Goal: Task Accomplishment & Management: Complete application form

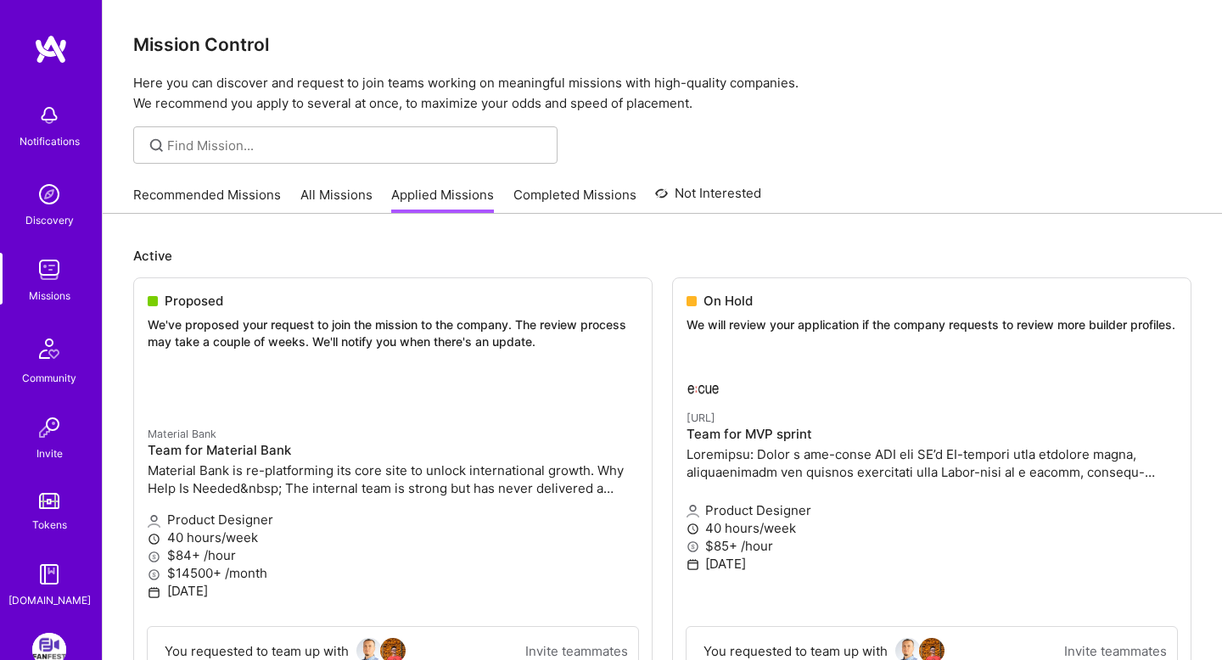
click at [170, 201] on link "Recommended Missions" at bounding box center [207, 200] width 148 height 28
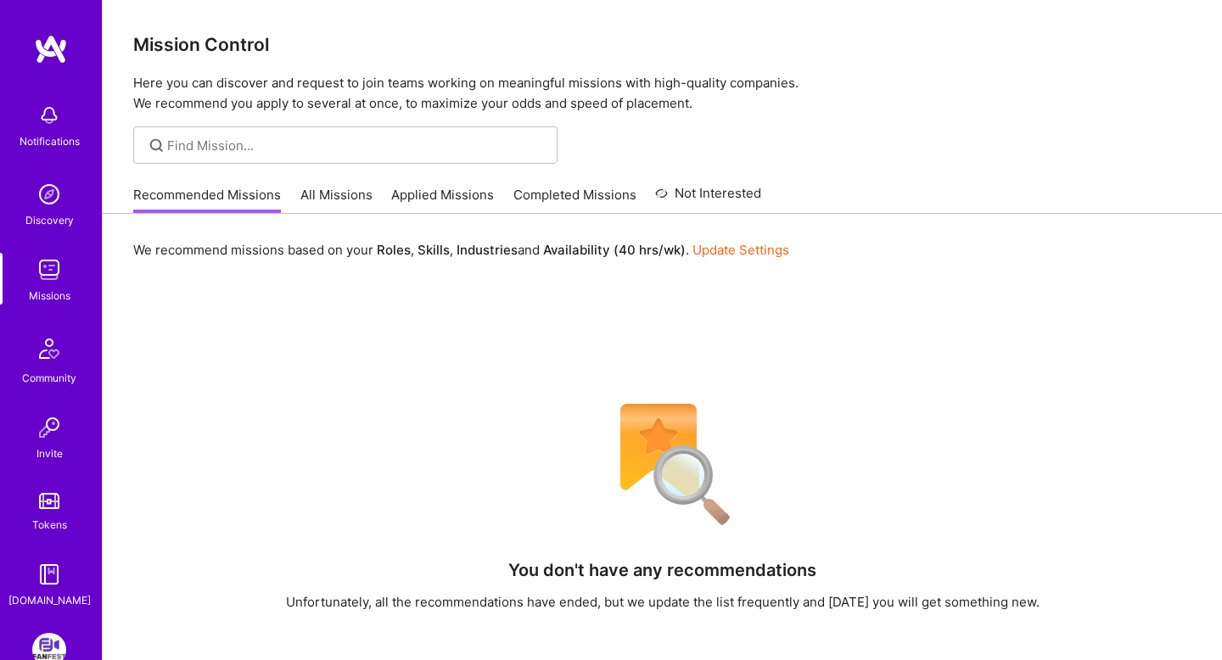
click at [417, 195] on link "Applied Missions" at bounding box center [442, 200] width 103 height 28
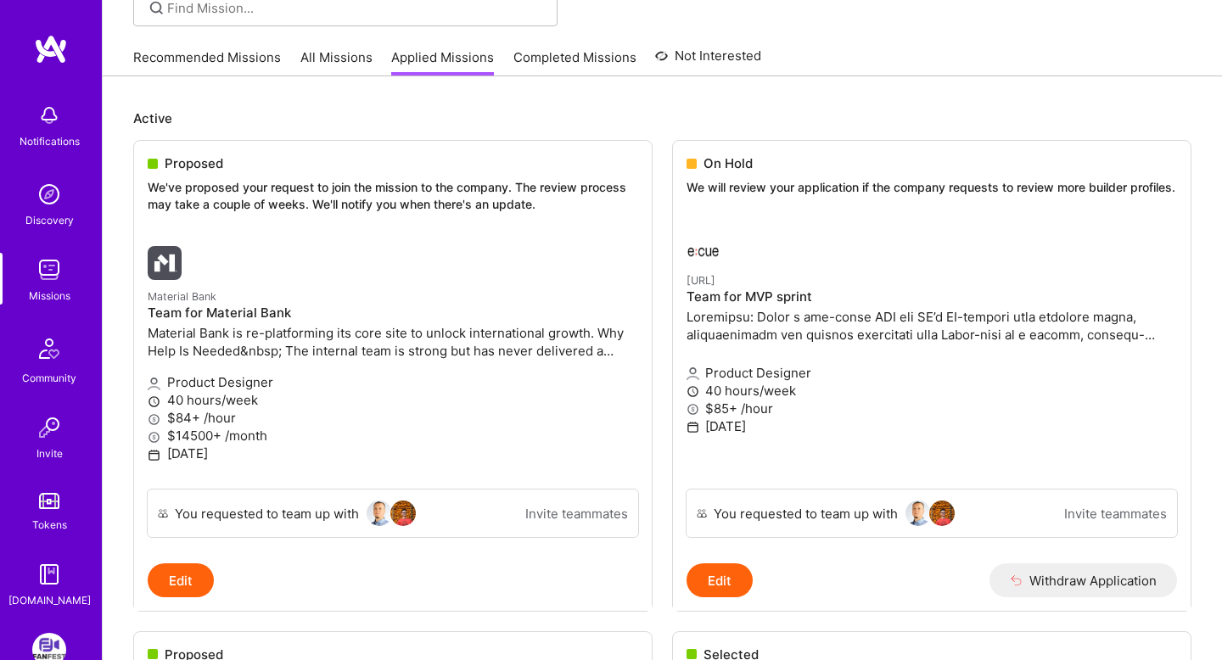
scroll to position [98, 0]
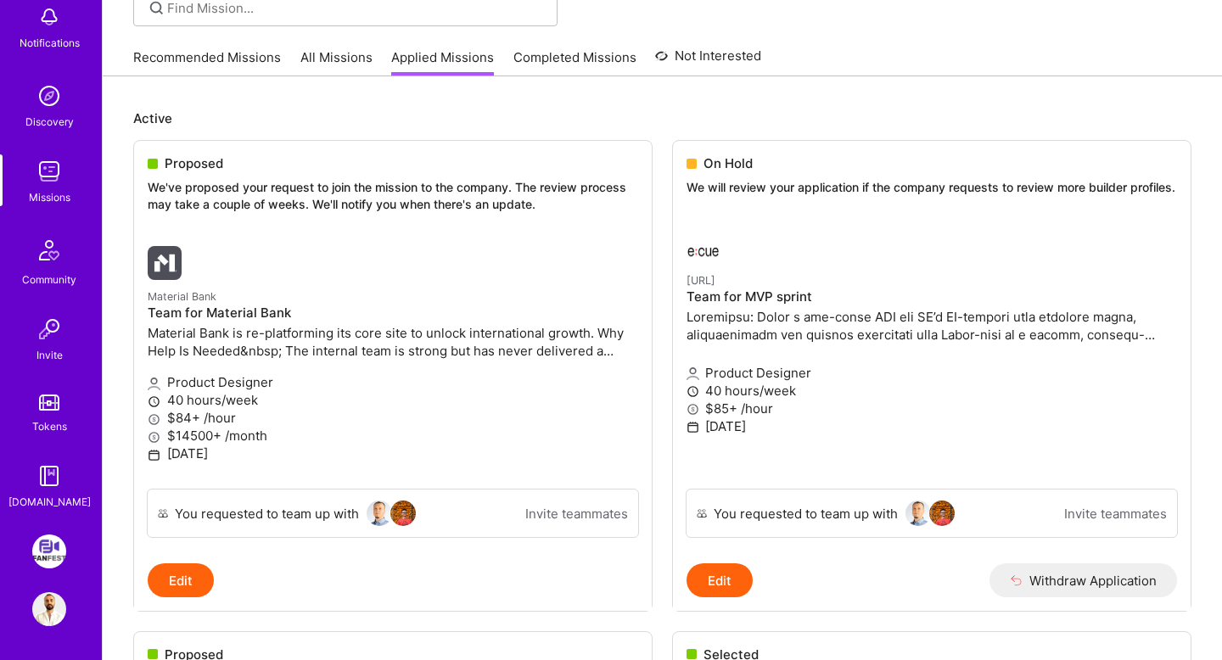
click at [235, 68] on link "Recommended Missions" at bounding box center [207, 62] width 148 height 28
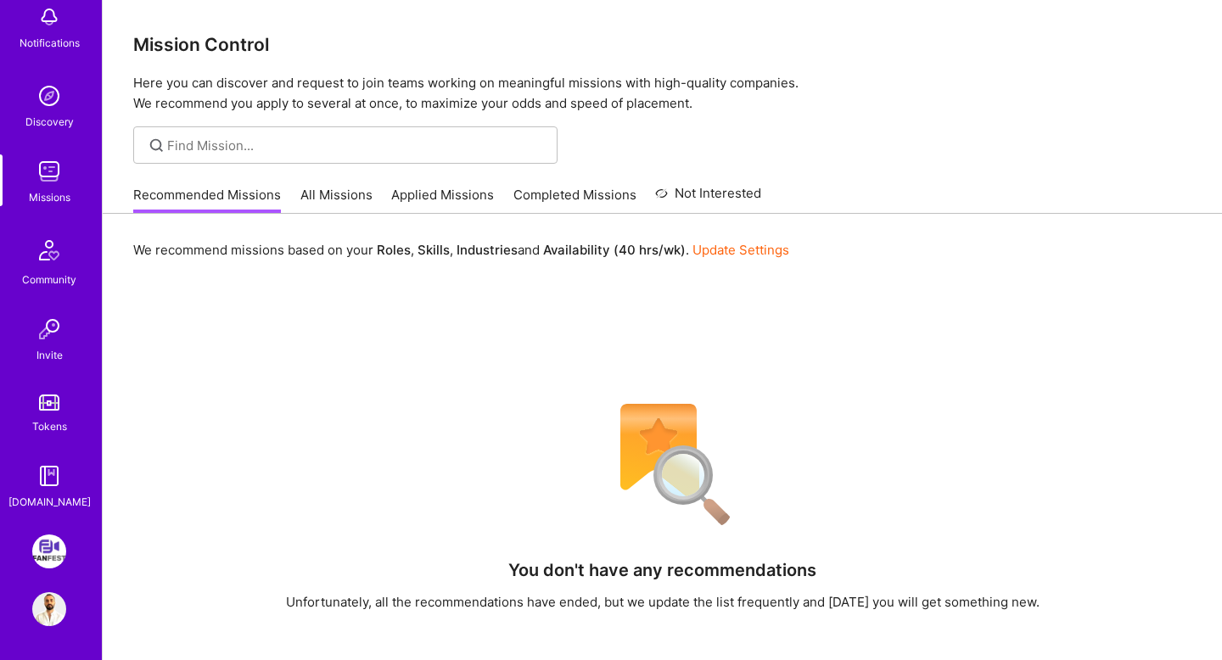
click at [371, 193] on div "Recommended Missions All Missions Applied Missions Completed Missions Not Inter…" at bounding box center [447, 195] width 628 height 36
click at [345, 193] on link "All Missions" at bounding box center [336, 200] width 72 height 28
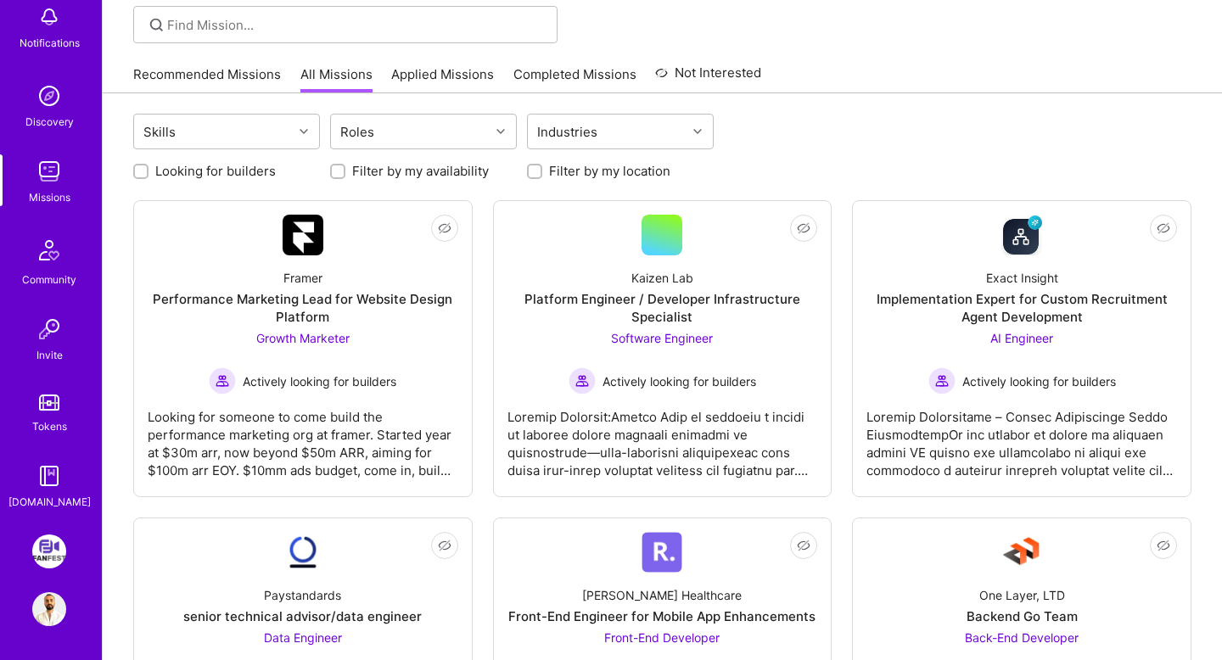
scroll to position [118, 0]
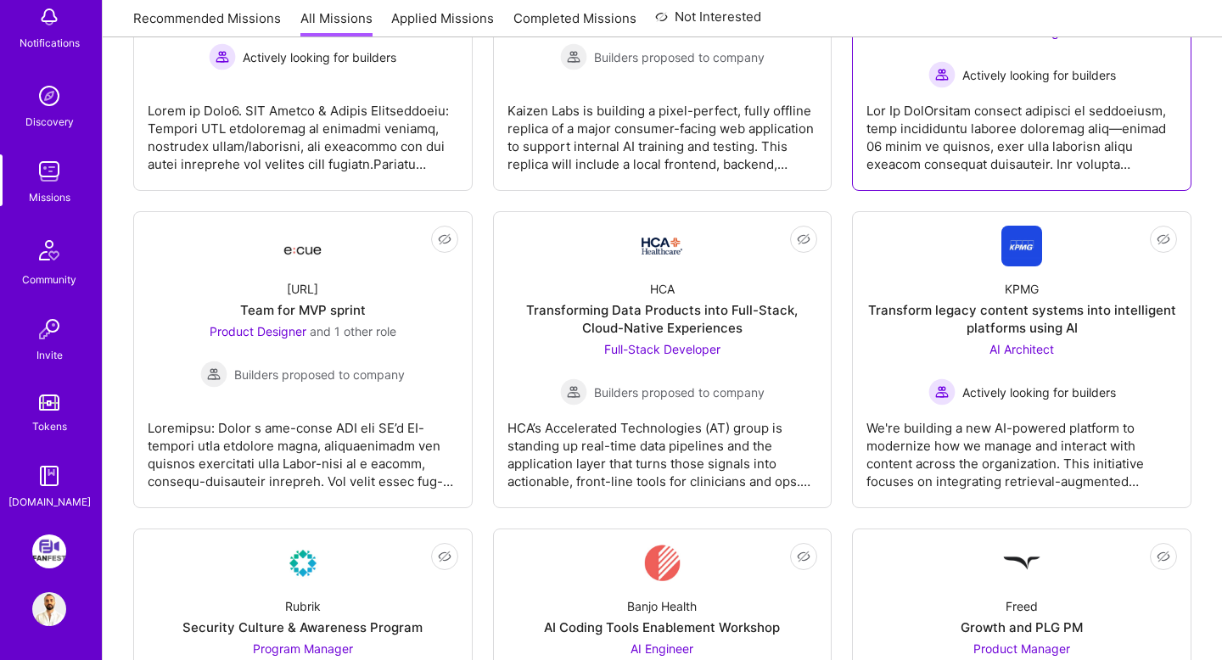
scroll to position [1048, 0]
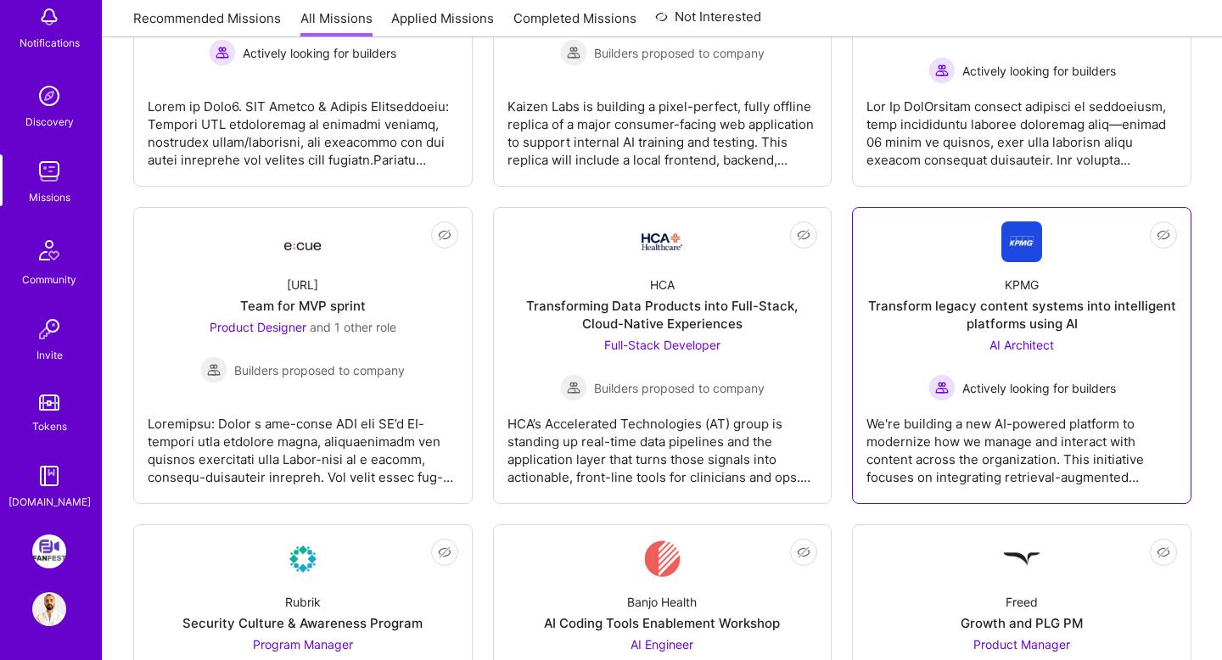
click at [1013, 232] on img at bounding box center [1022, 242] width 41 height 41
